Goal: Information Seeking & Learning: Learn about a topic

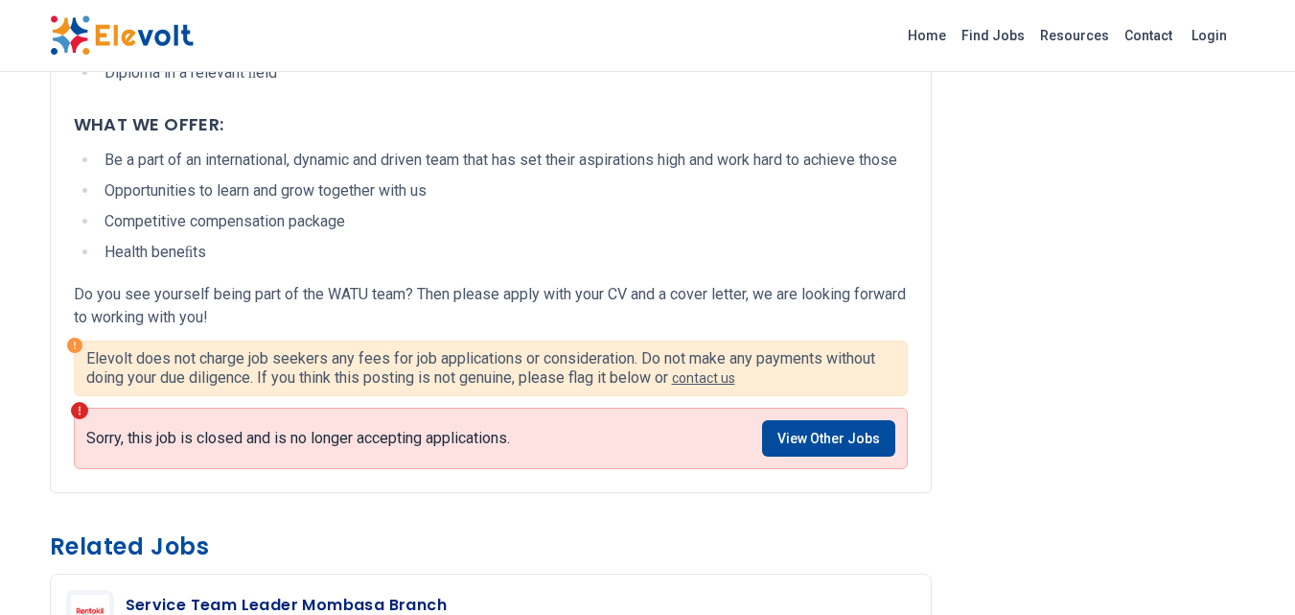
scroll to position [2152, 0]
click at [826, 457] on link "View Other Jobs" at bounding box center [828, 439] width 133 height 36
click at [849, 457] on link "View Other Jobs" at bounding box center [828, 439] width 133 height 36
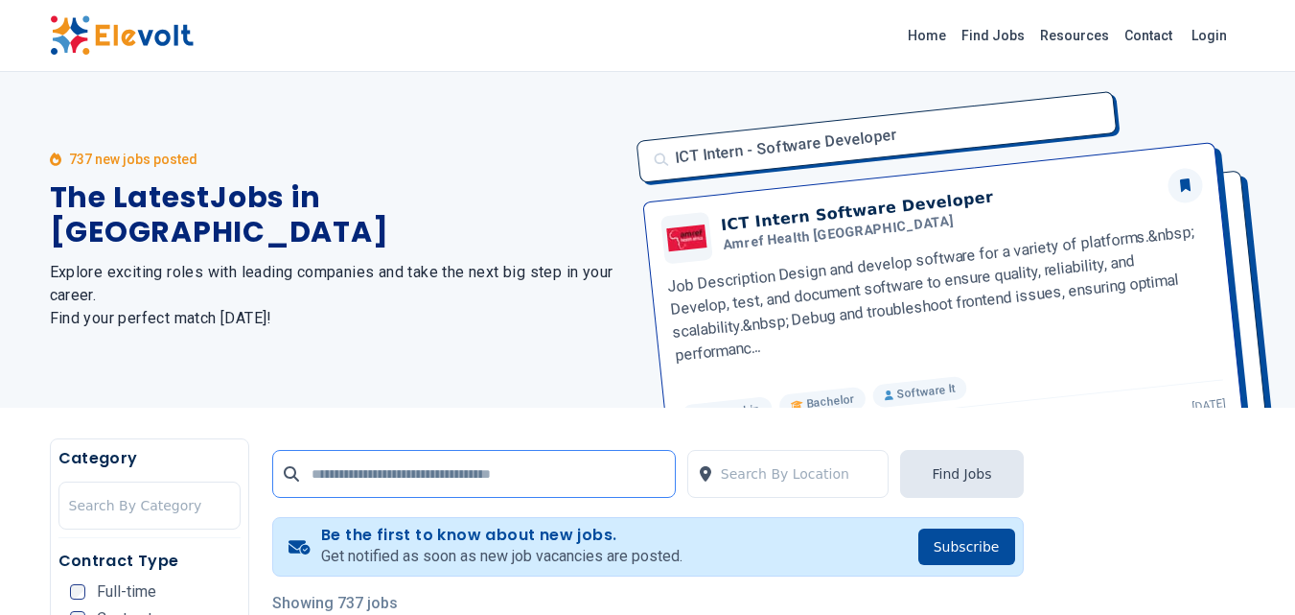
click at [551, 462] on input "text" at bounding box center [474, 474] width 404 height 48
type input "**********"
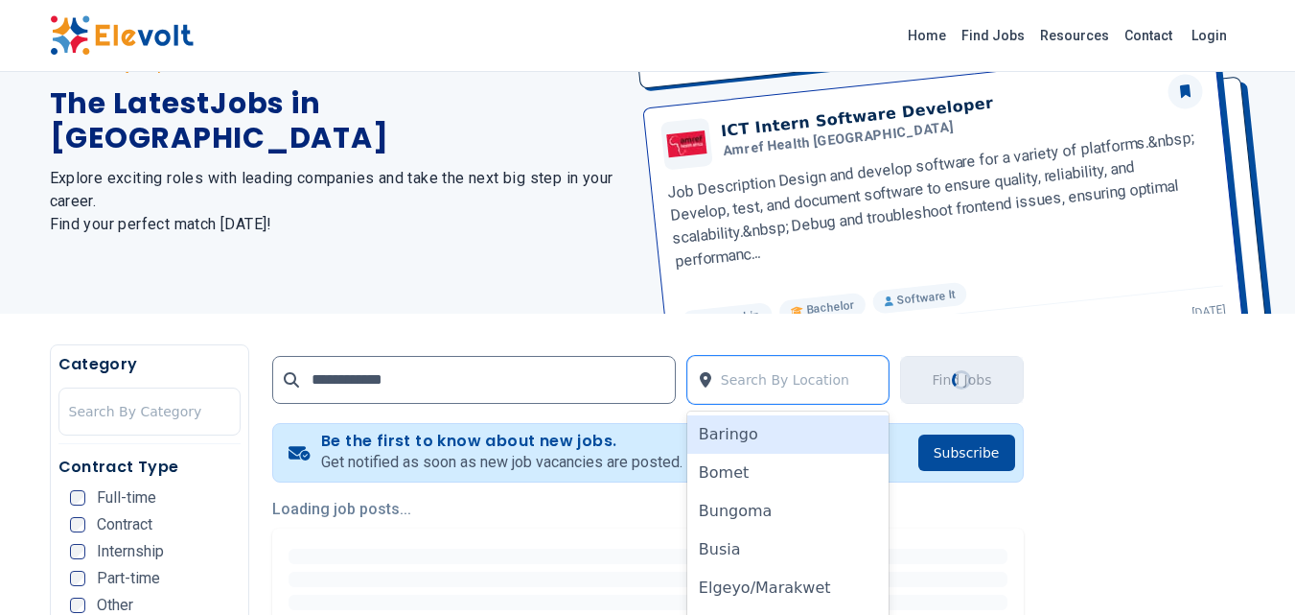
scroll to position [186, 0]
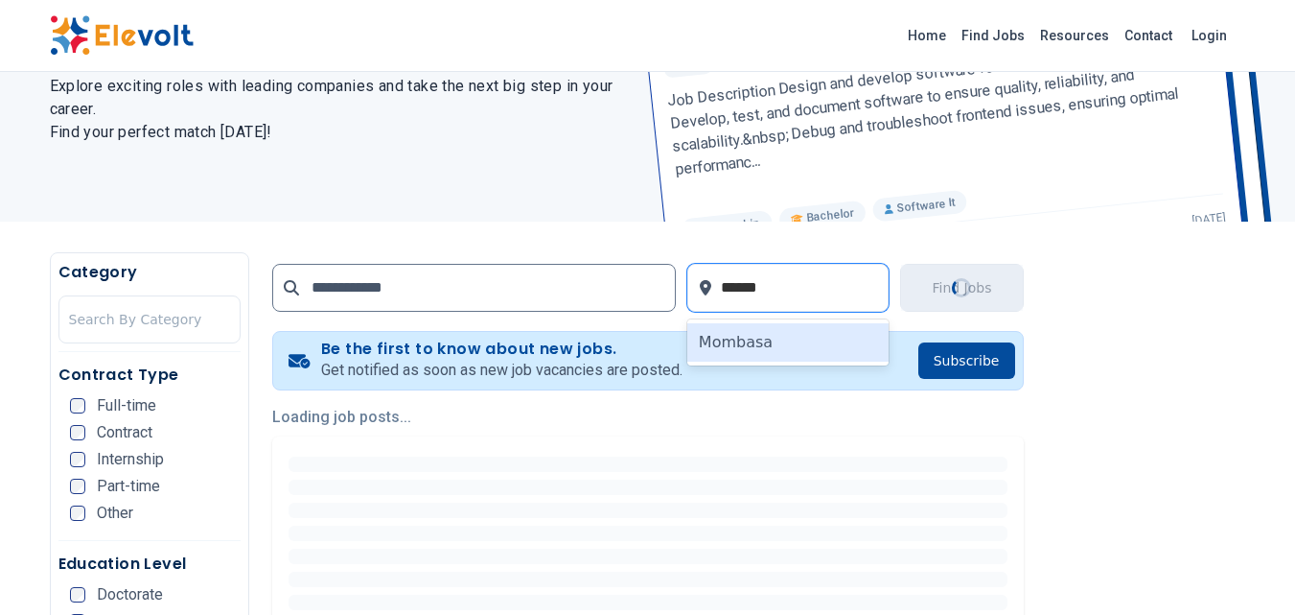
type input "*******"
click at [709, 343] on div "Mombasa" at bounding box center [788, 342] width 202 height 38
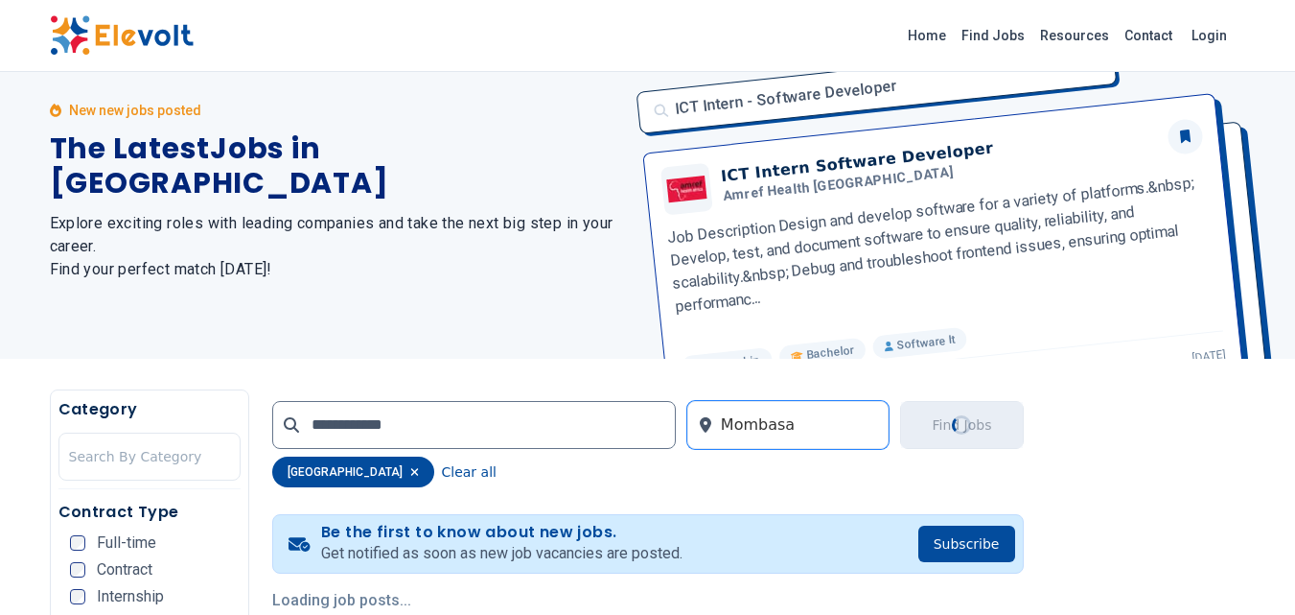
scroll to position [0, 0]
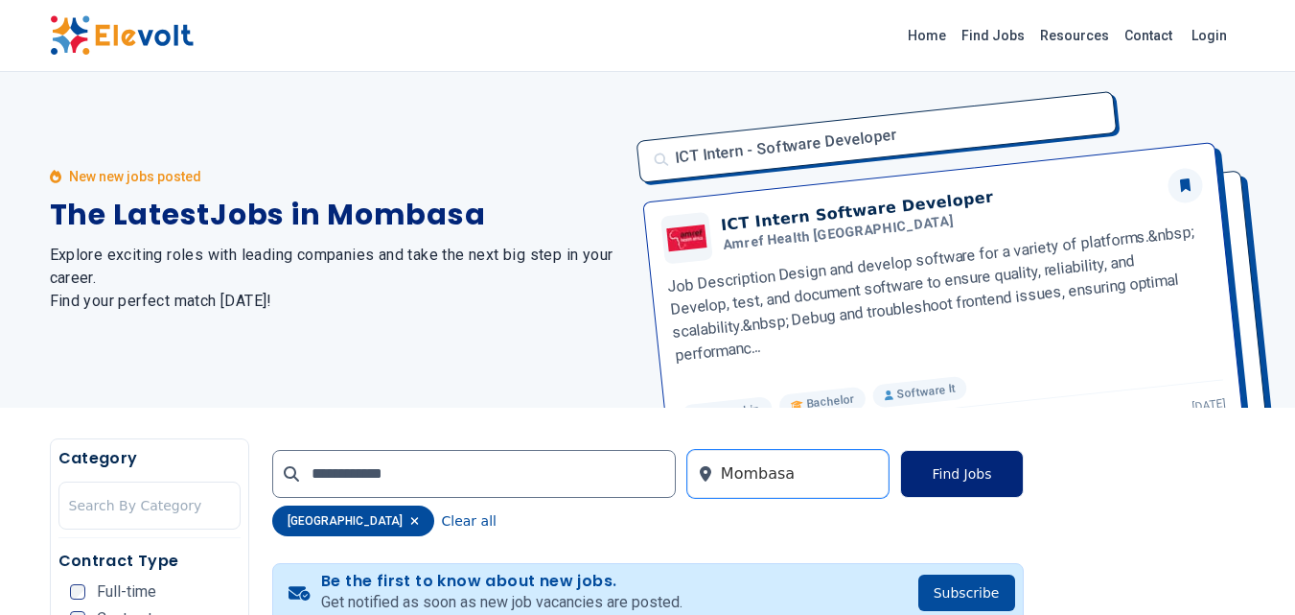
click at [965, 473] on button "Find Jobs" at bounding box center [961, 474] width 123 height 48
click at [967, 484] on button "Find Jobs" at bounding box center [961, 474] width 123 height 48
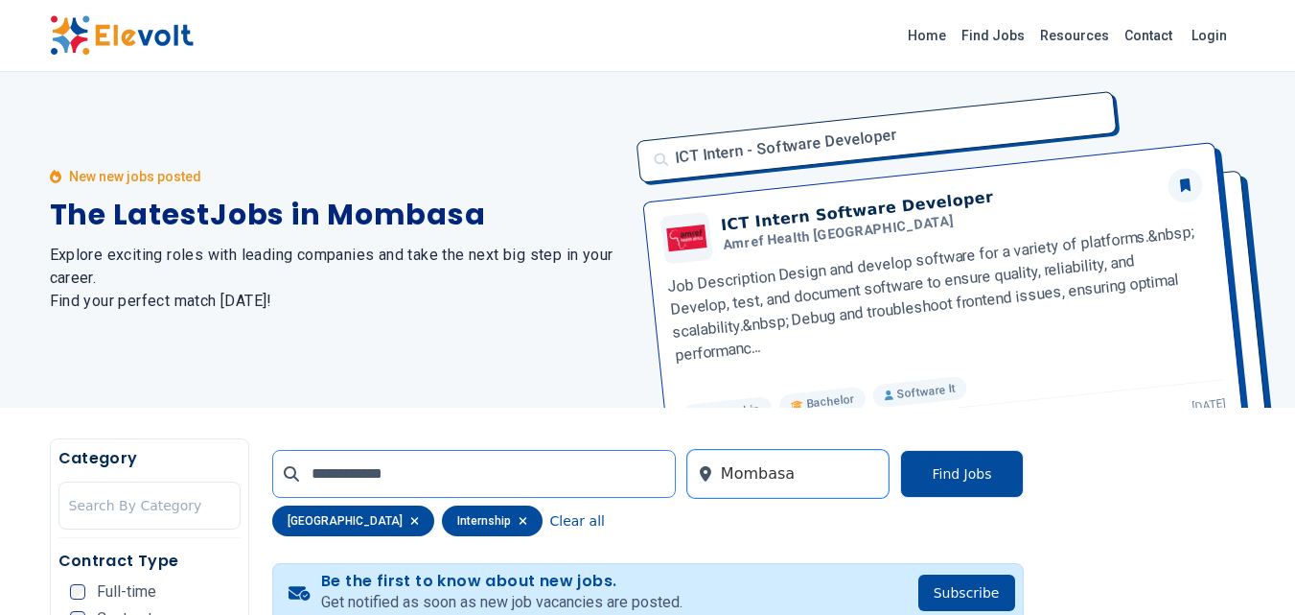
click at [548, 471] on input "**********" at bounding box center [474, 474] width 404 height 48
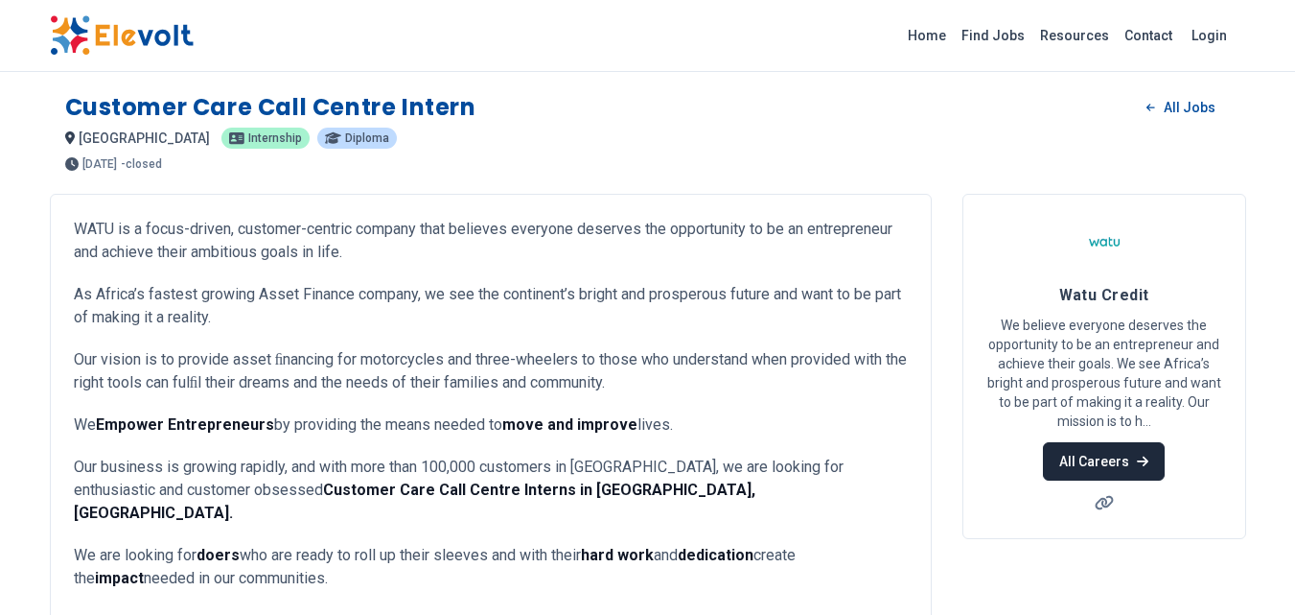
click at [1116, 455] on link "All Careers" at bounding box center [1104, 461] width 122 height 38
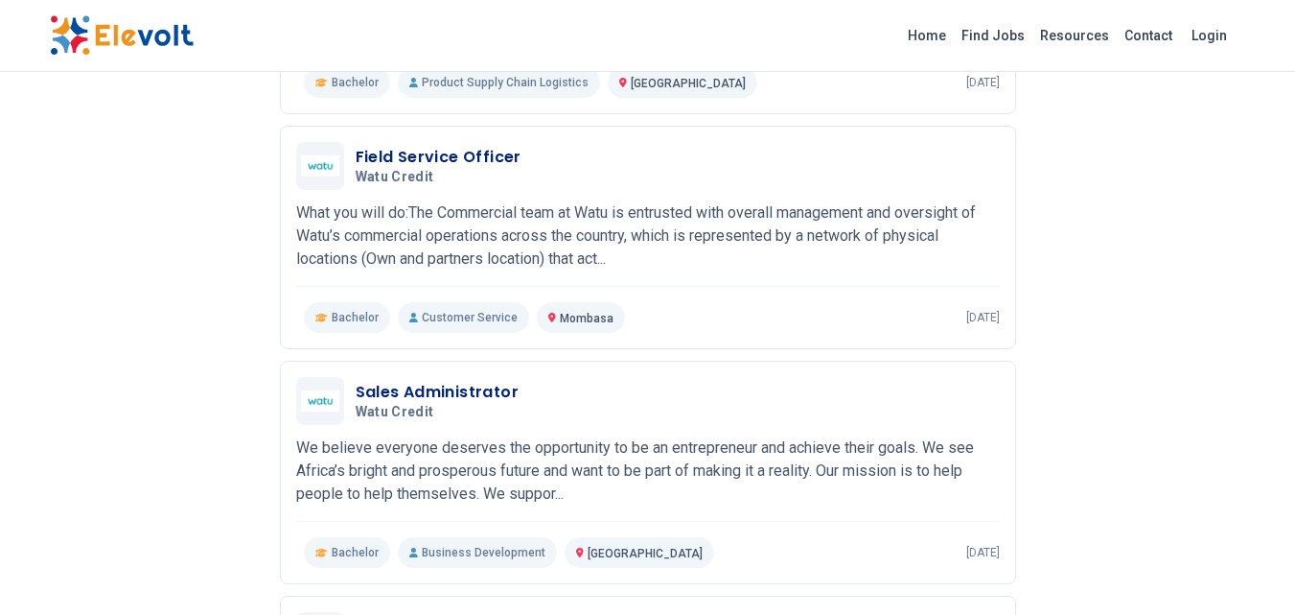
scroll to position [1607, 0]
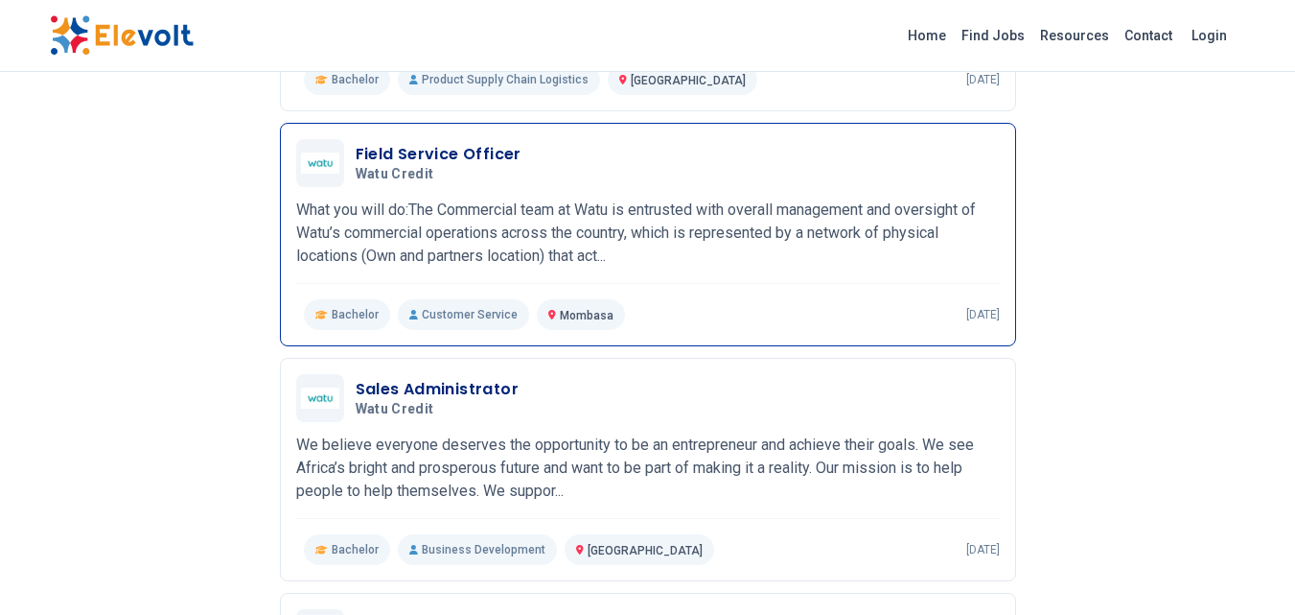
click at [396, 153] on h3 "Field Service Officer" at bounding box center [439, 154] width 166 height 23
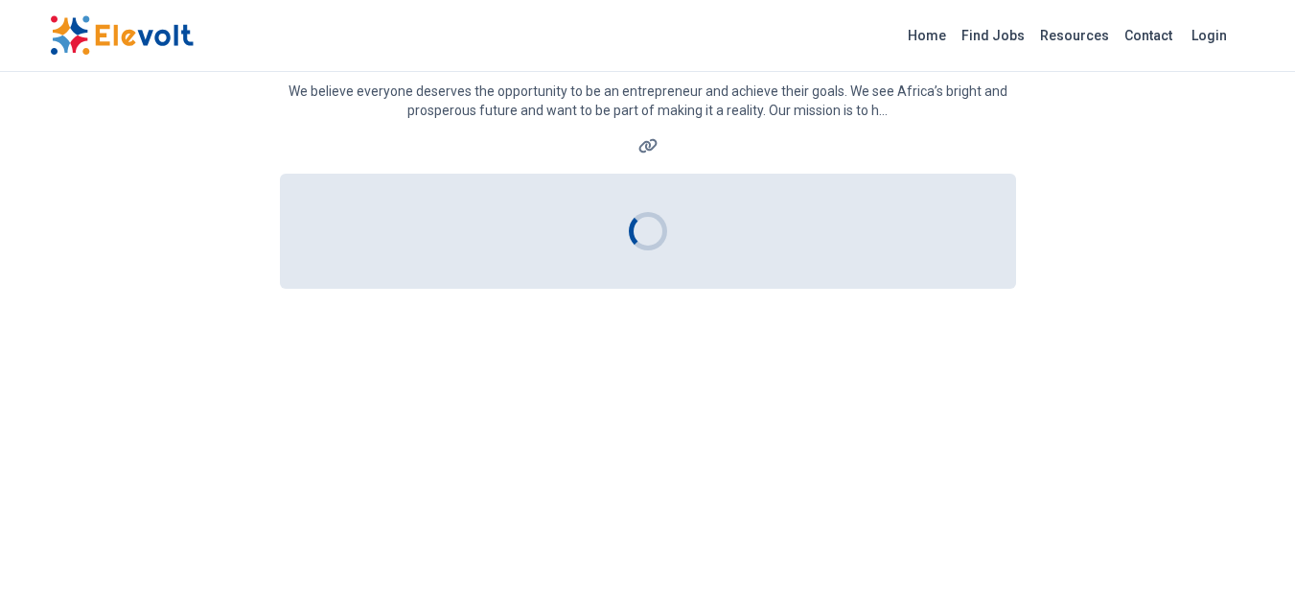
scroll to position [0, 0]
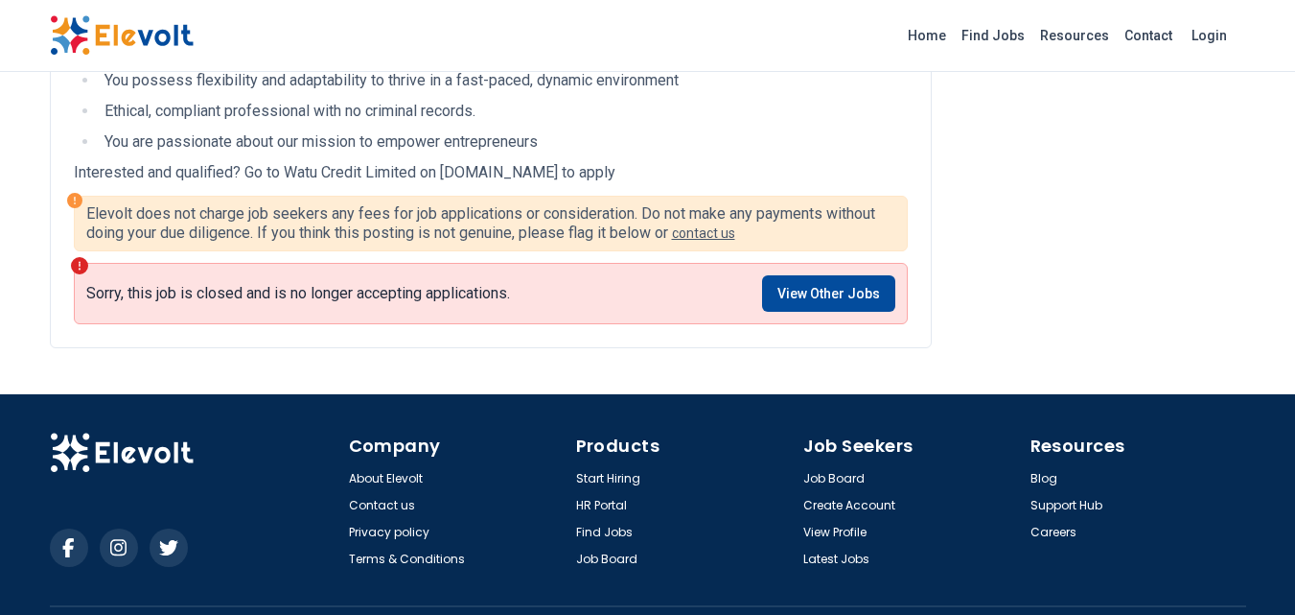
scroll to position [1853, 0]
